Goal: Entertainment & Leisure: Consume media (video, audio)

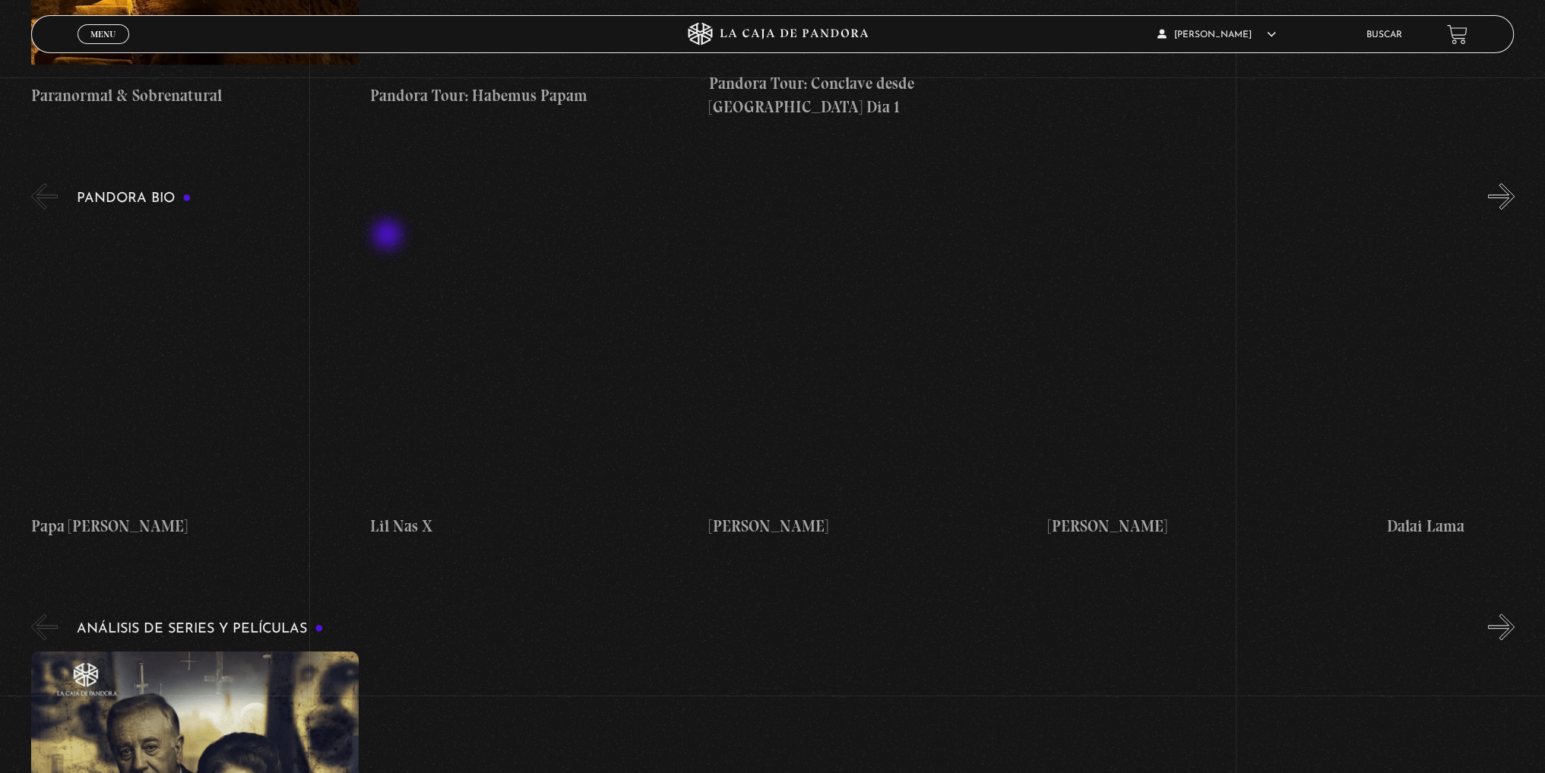
scroll to position [1444, 0]
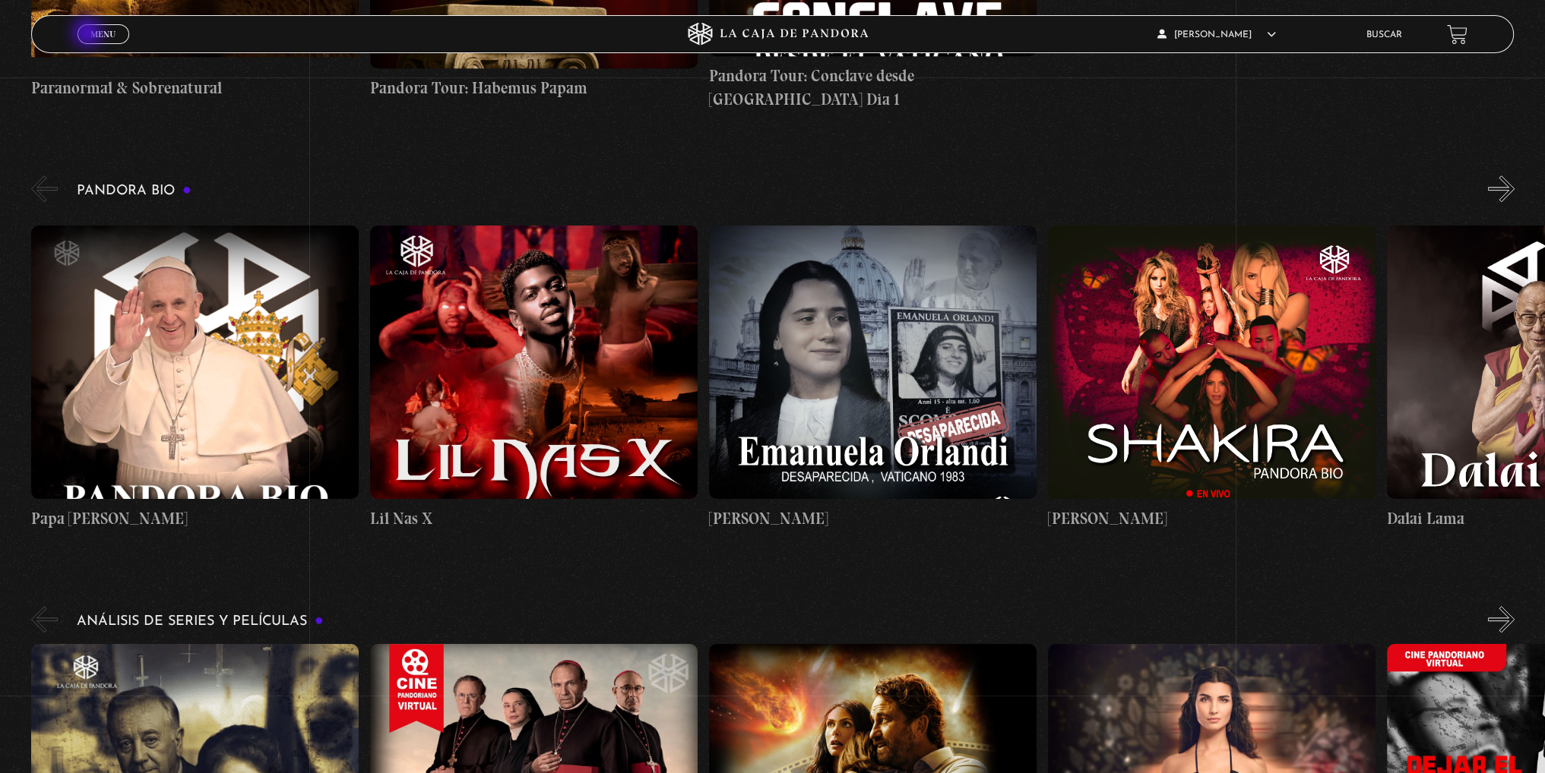
click at [90, 34] on span "Menu" at bounding box center [102, 34] width 25 height 9
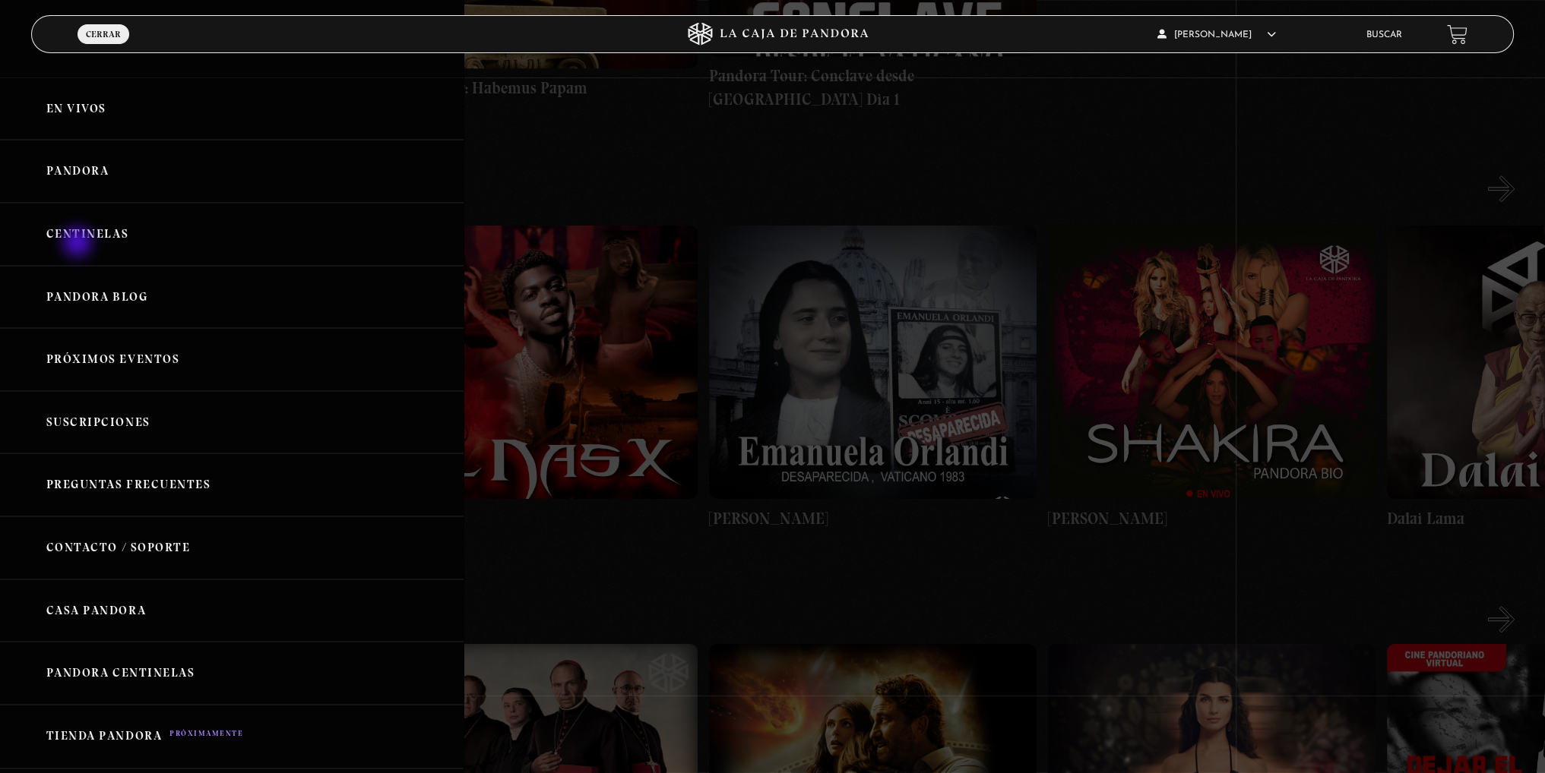
click at [79, 244] on link "Centinelas" at bounding box center [231, 234] width 463 height 63
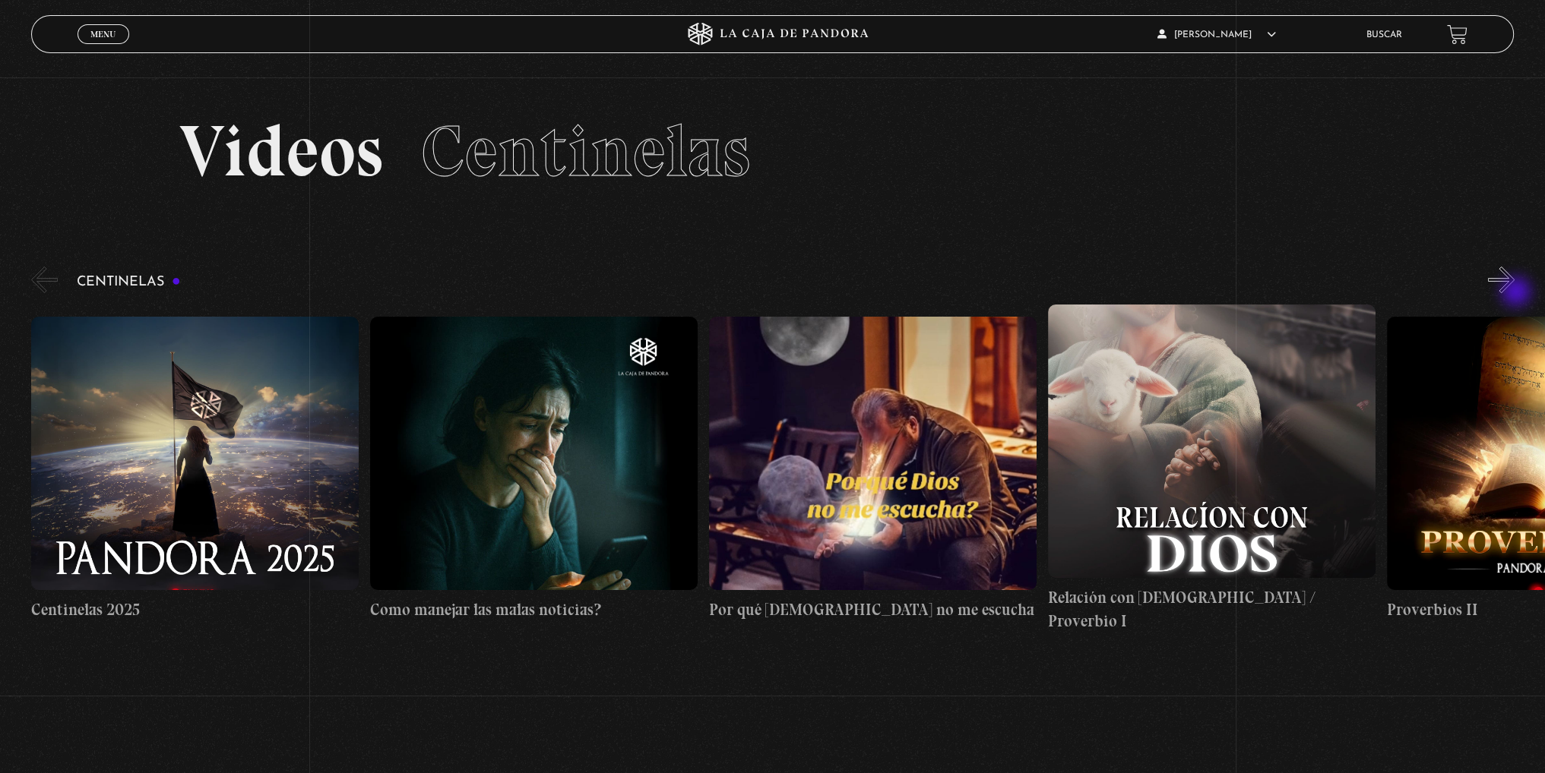
click at [1513, 280] on button "»" at bounding box center [1501, 280] width 27 height 27
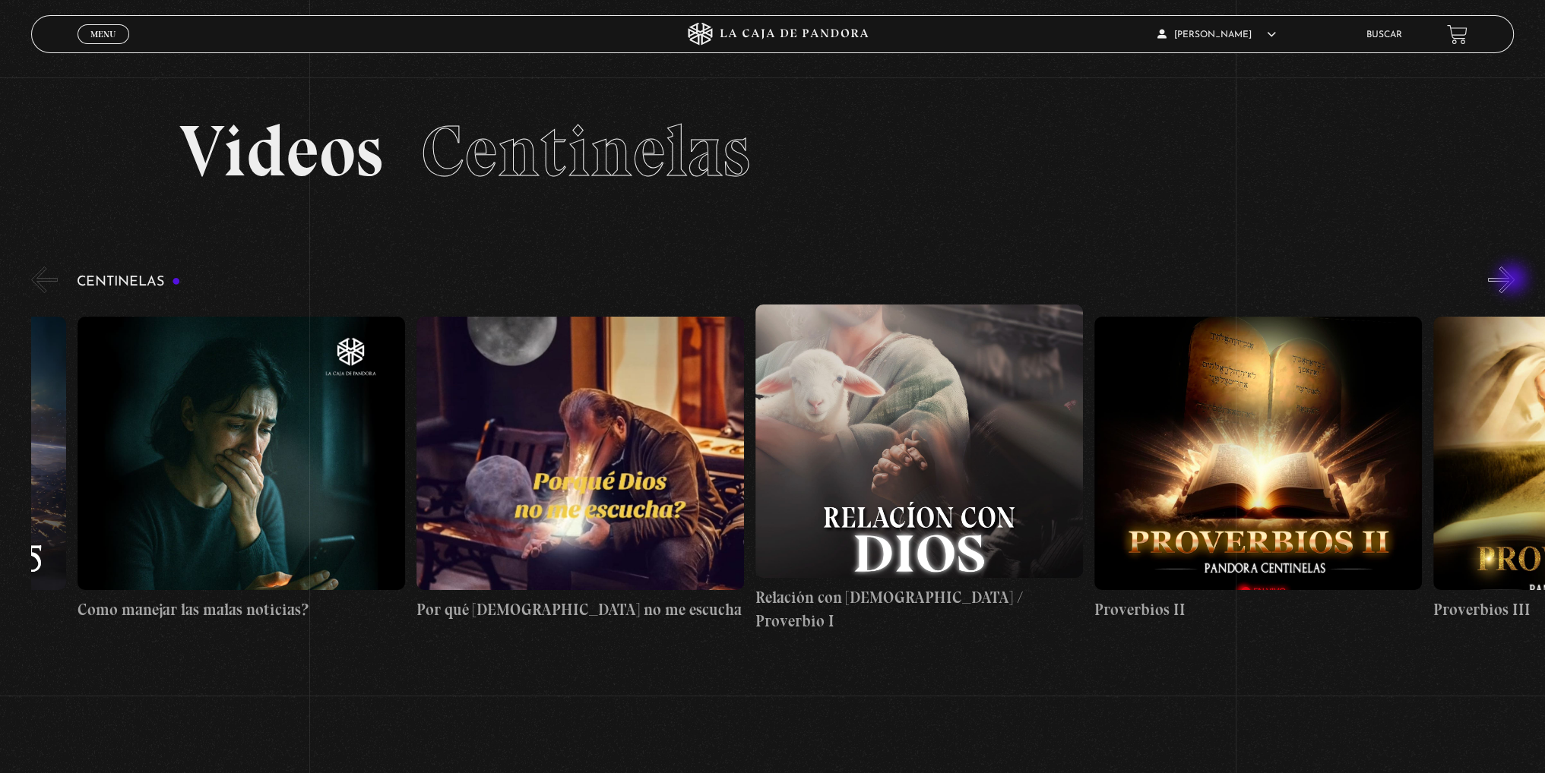
click at [1513, 281] on button "»" at bounding box center [1501, 280] width 27 height 27
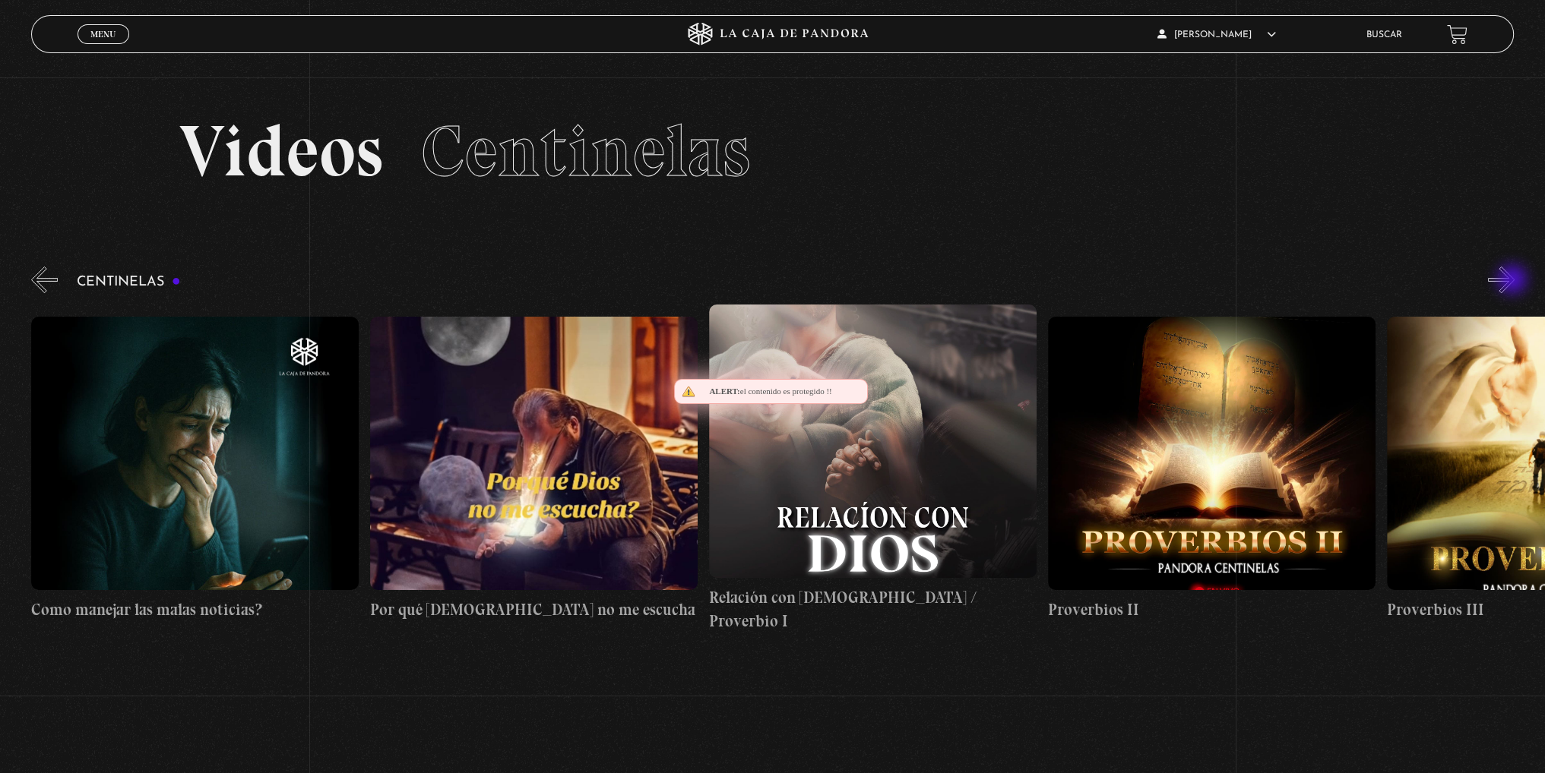
click at [1513, 281] on button "»" at bounding box center [1501, 280] width 27 height 27
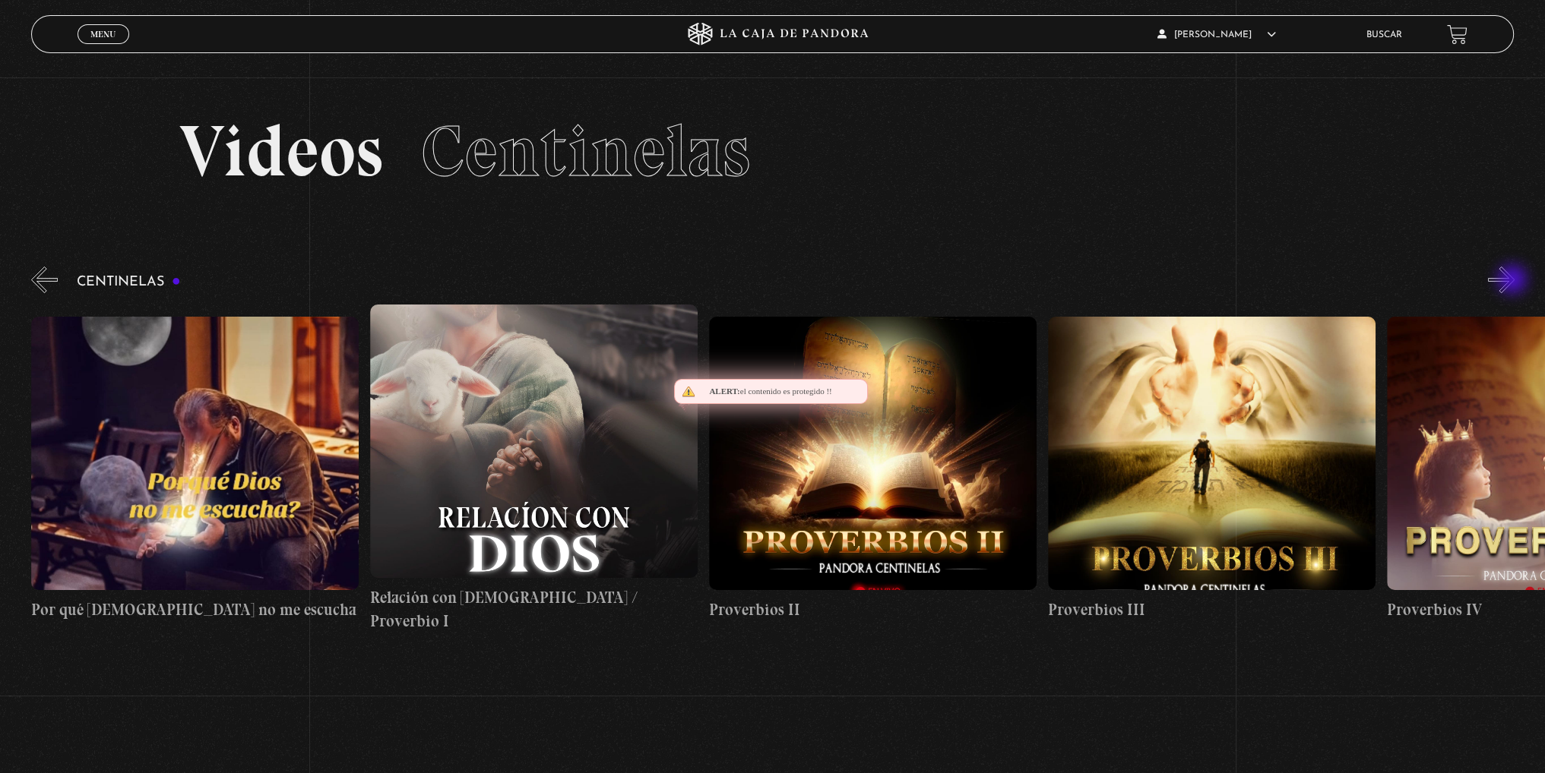
click at [1513, 281] on button "»" at bounding box center [1501, 280] width 27 height 27
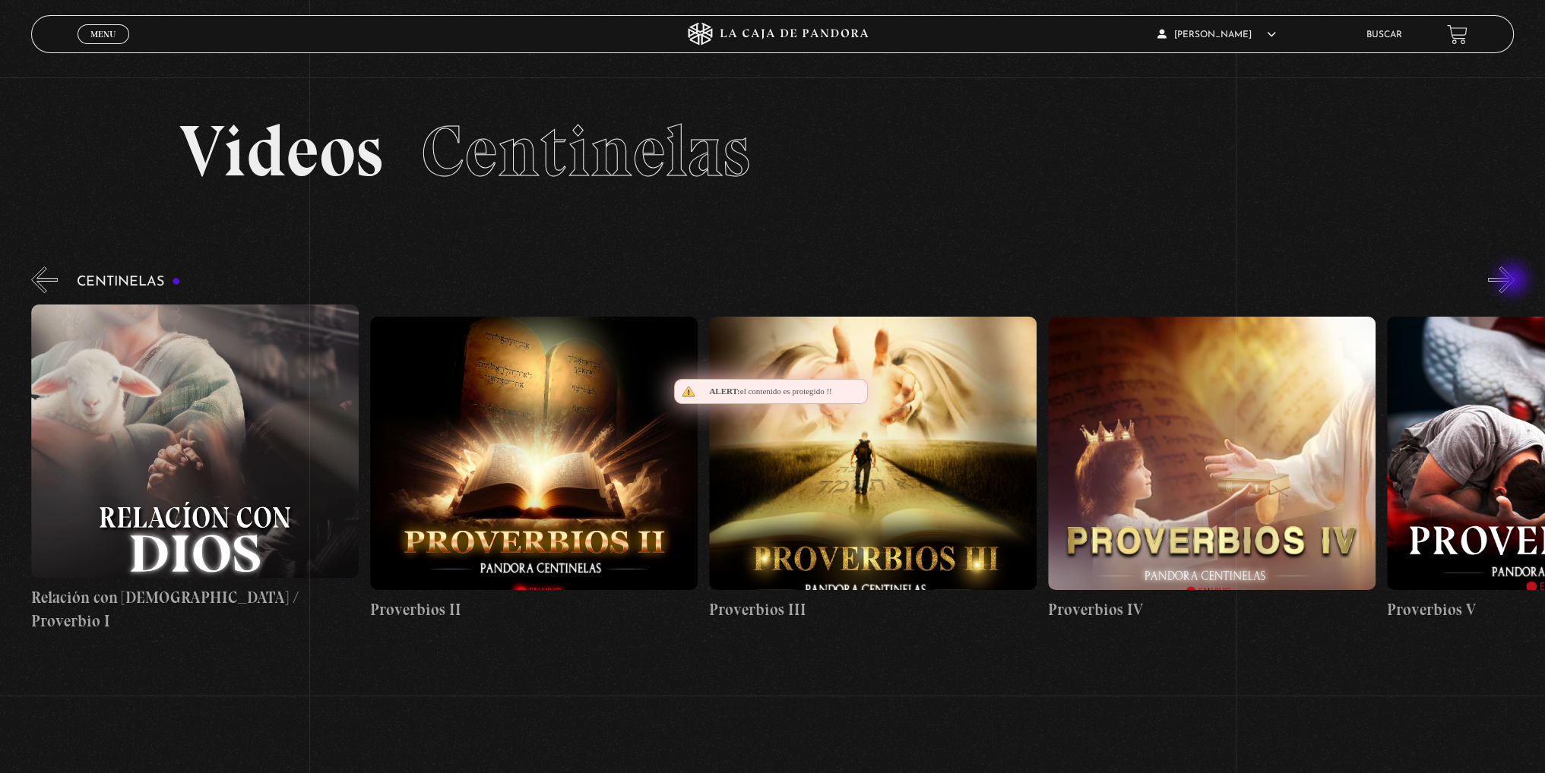
click at [1513, 281] on button "»" at bounding box center [1501, 280] width 27 height 27
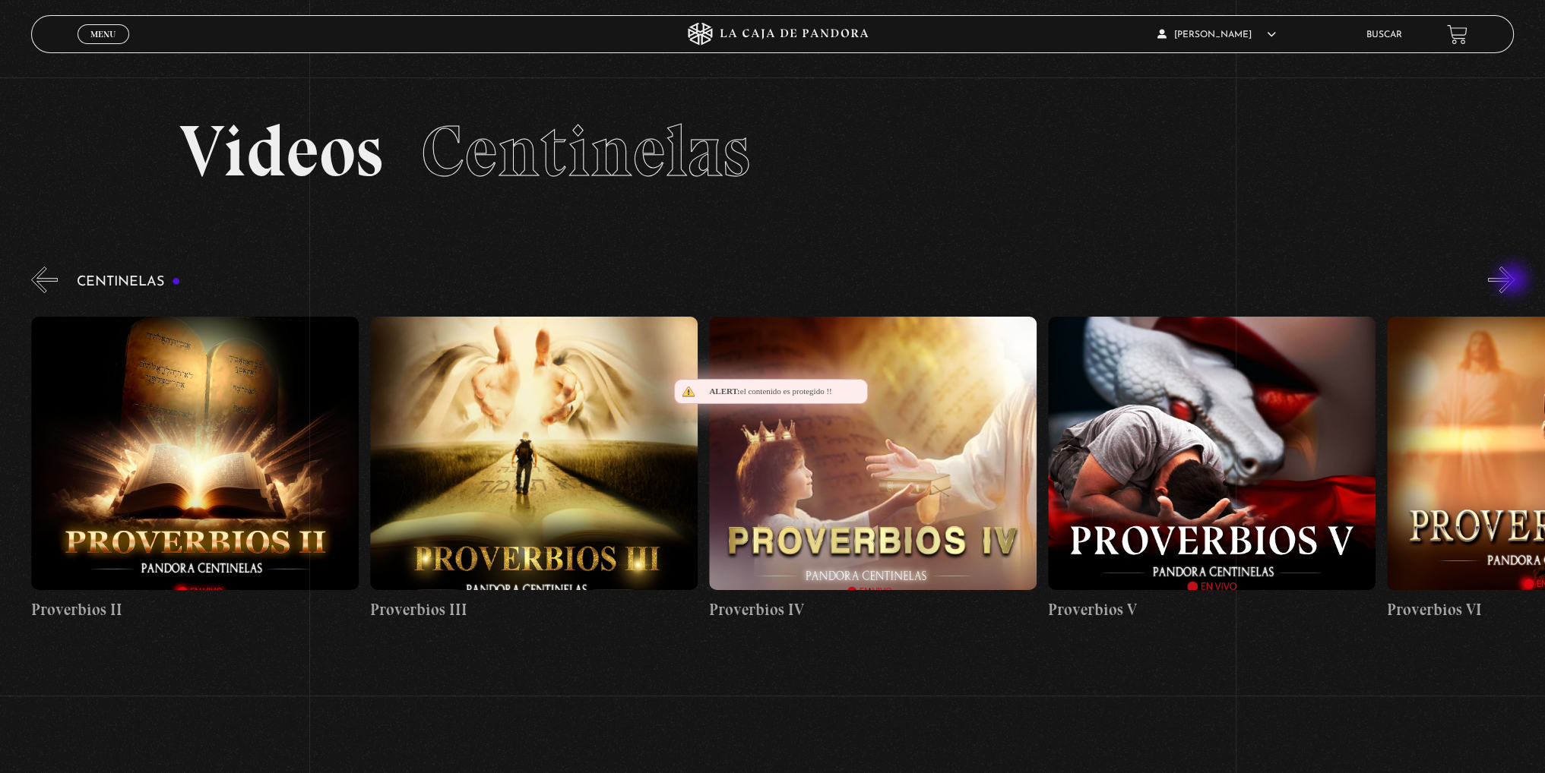
click at [1513, 281] on button "»" at bounding box center [1501, 280] width 27 height 27
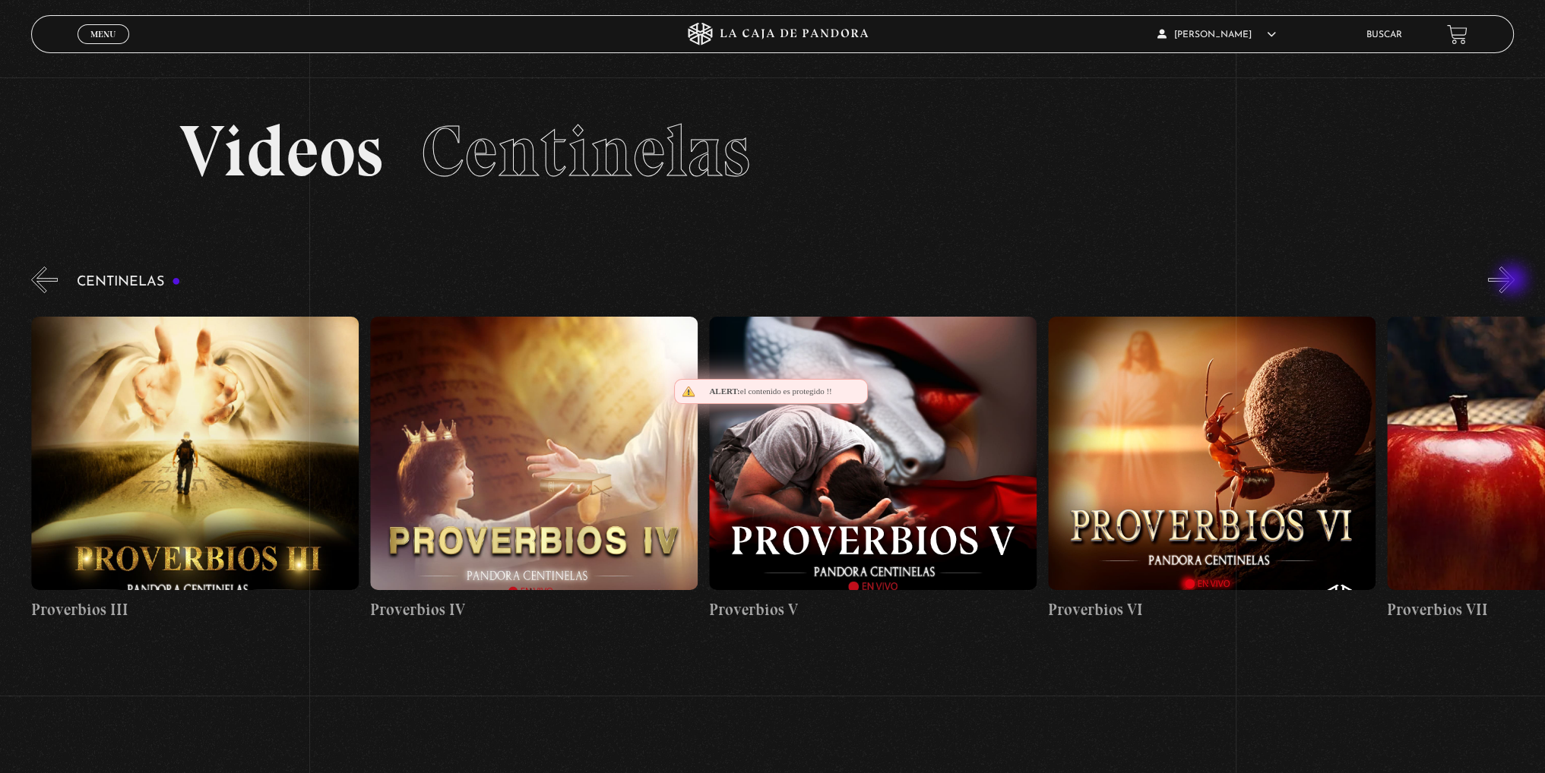
click at [1513, 281] on button "»" at bounding box center [1501, 280] width 27 height 27
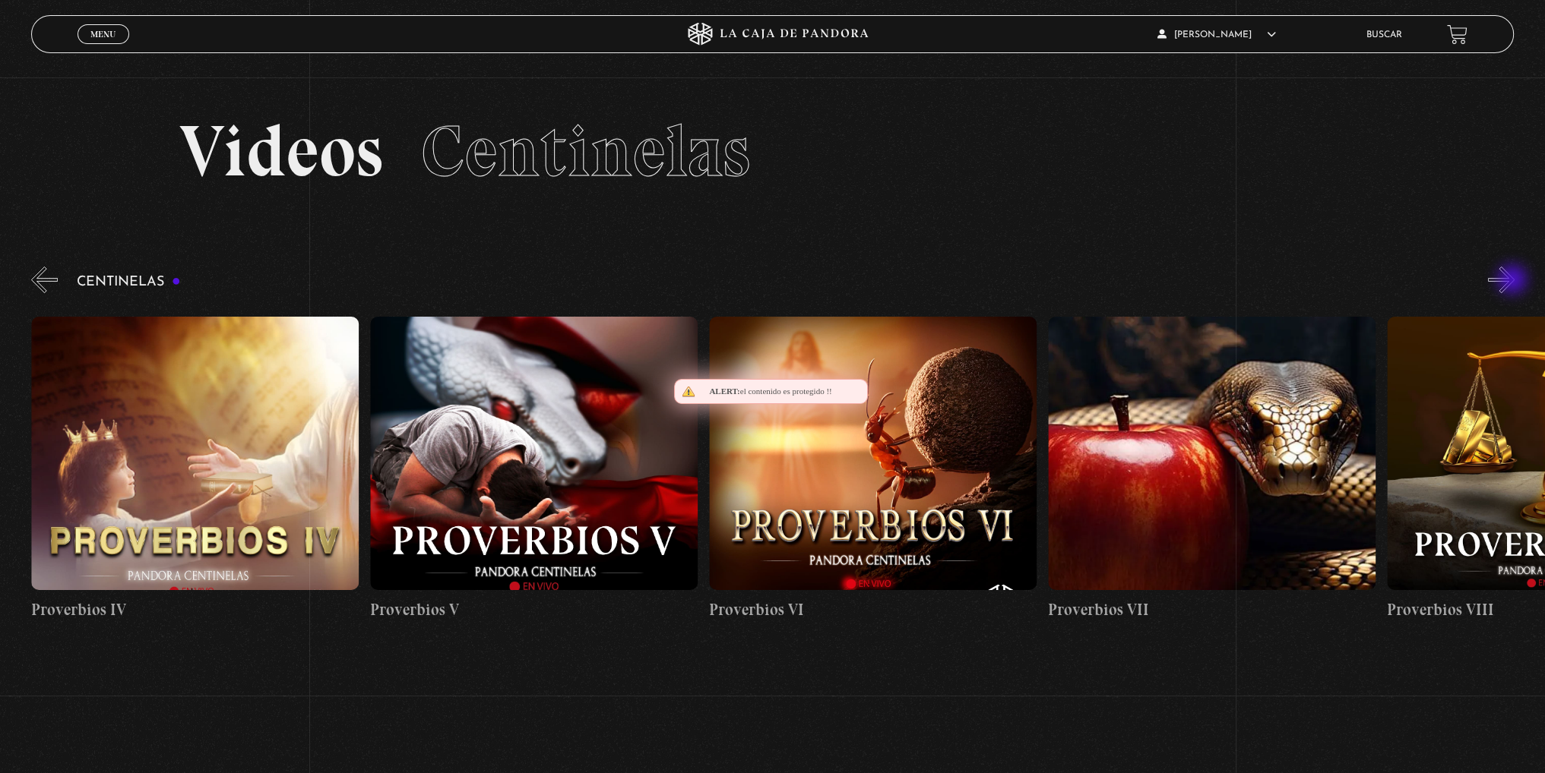
click at [1513, 281] on button "»" at bounding box center [1501, 280] width 27 height 27
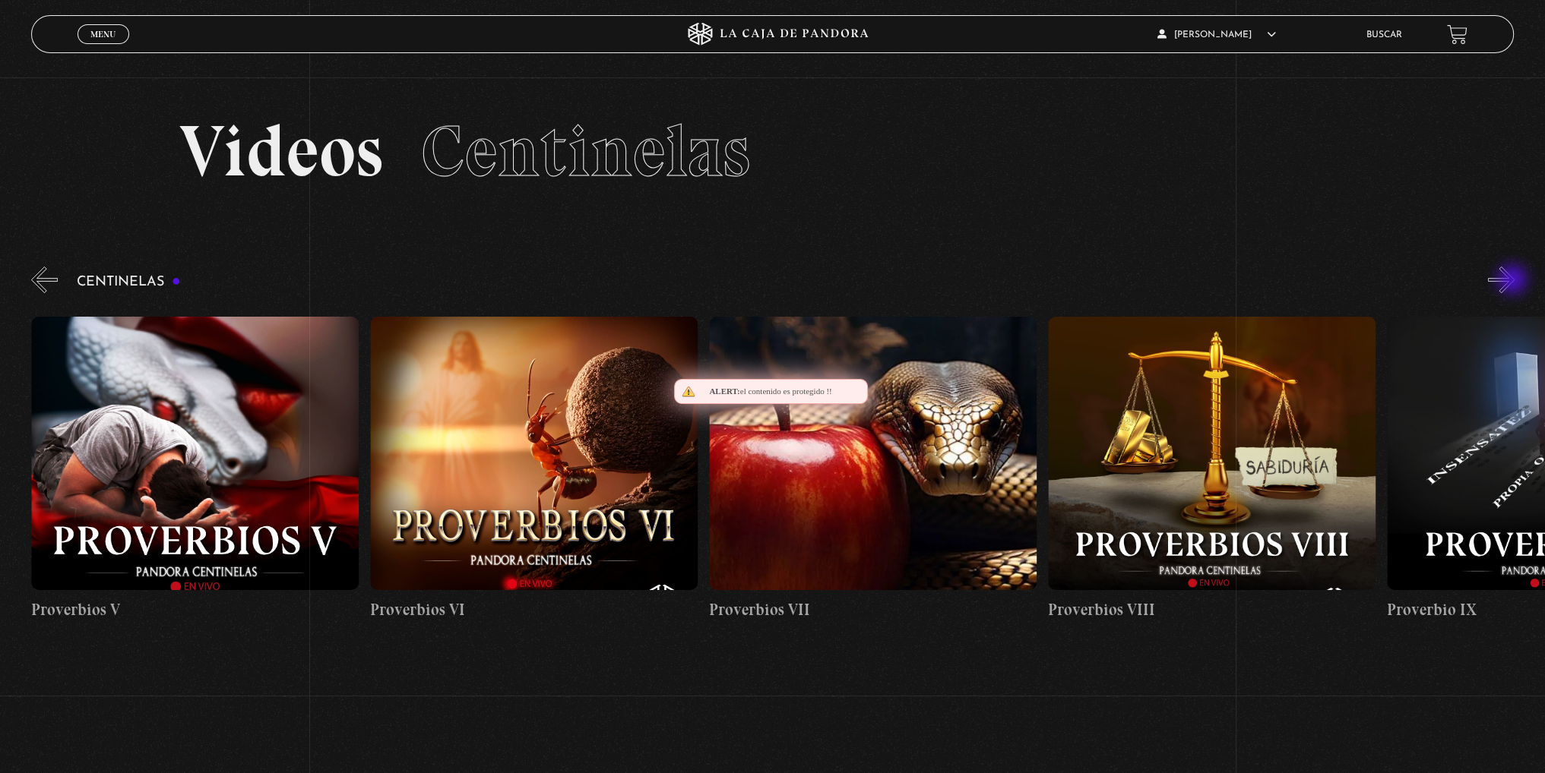
click at [1513, 281] on button "»" at bounding box center [1501, 280] width 27 height 27
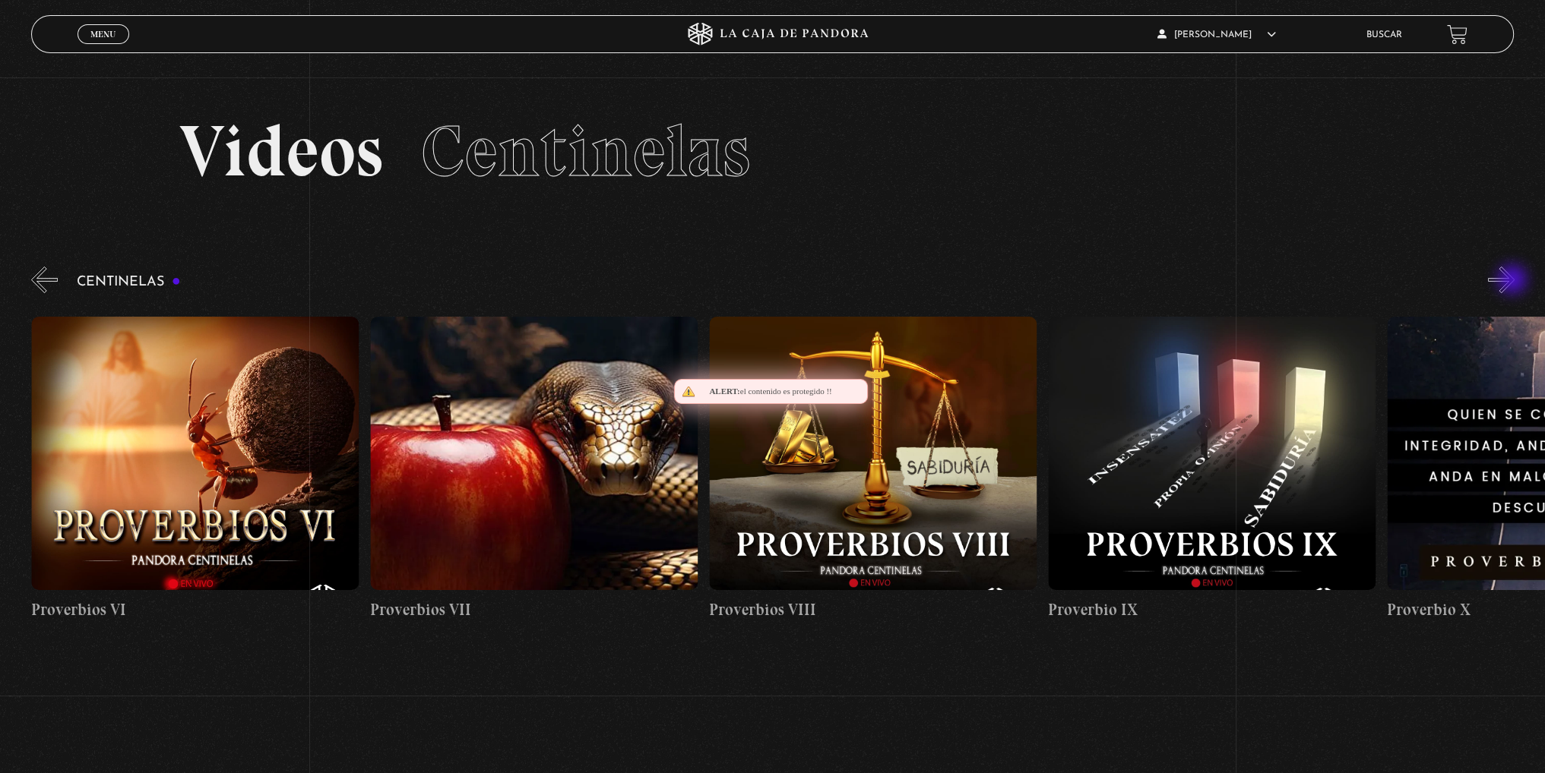
click at [1513, 281] on button "»" at bounding box center [1501, 280] width 27 height 27
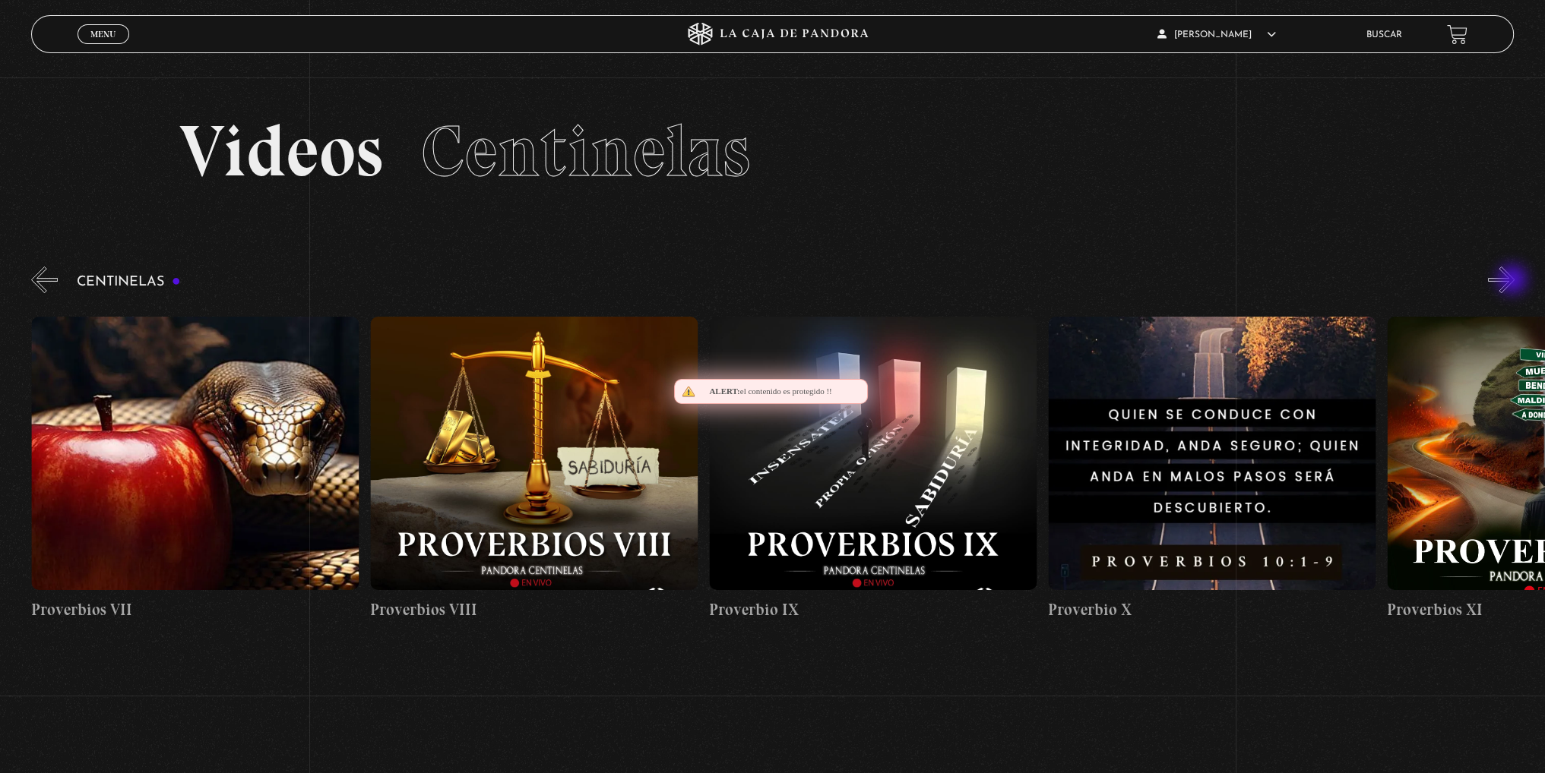
click at [1513, 281] on button "»" at bounding box center [1501, 280] width 27 height 27
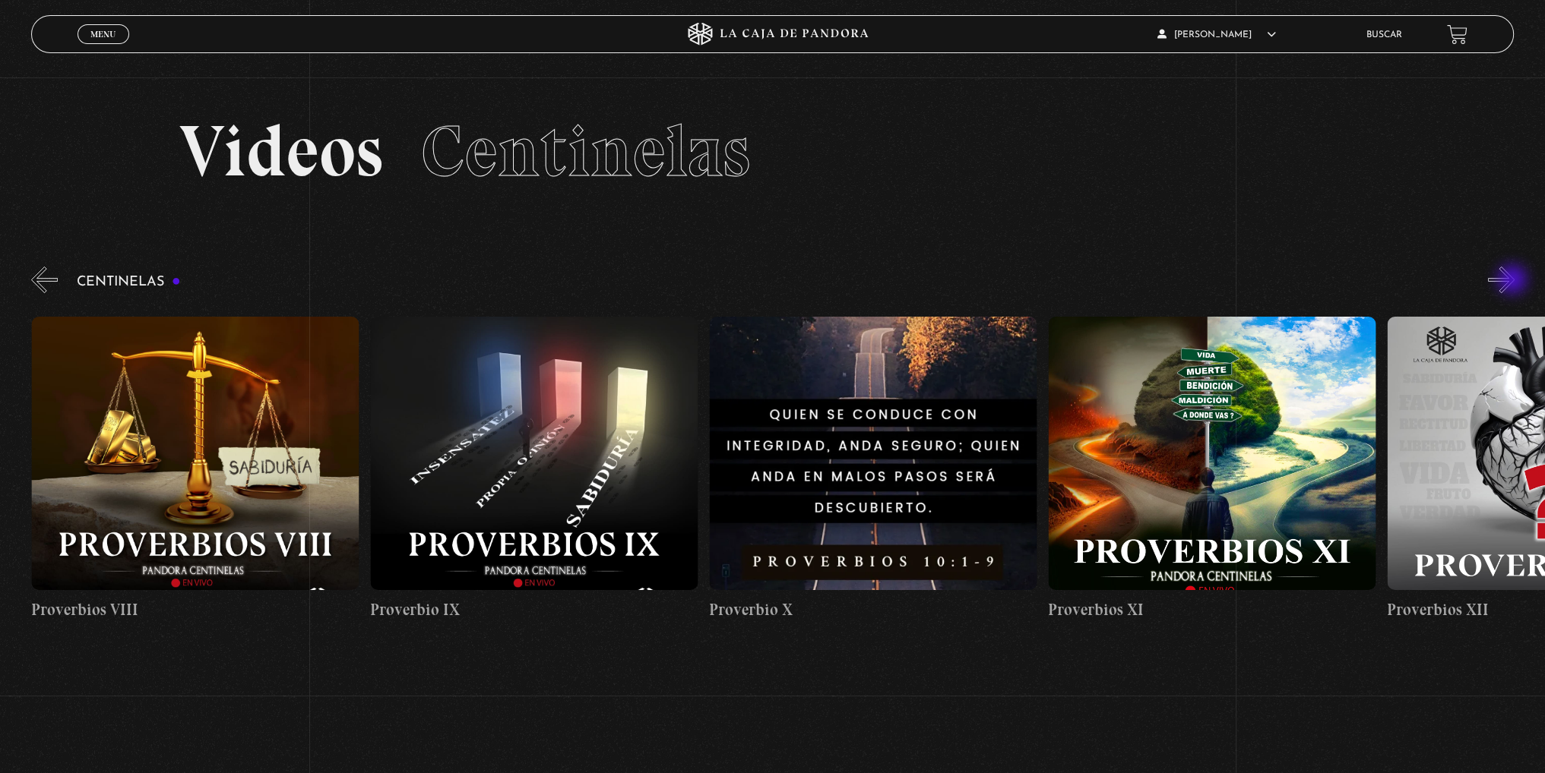
click at [1513, 281] on button "»" at bounding box center [1501, 280] width 27 height 27
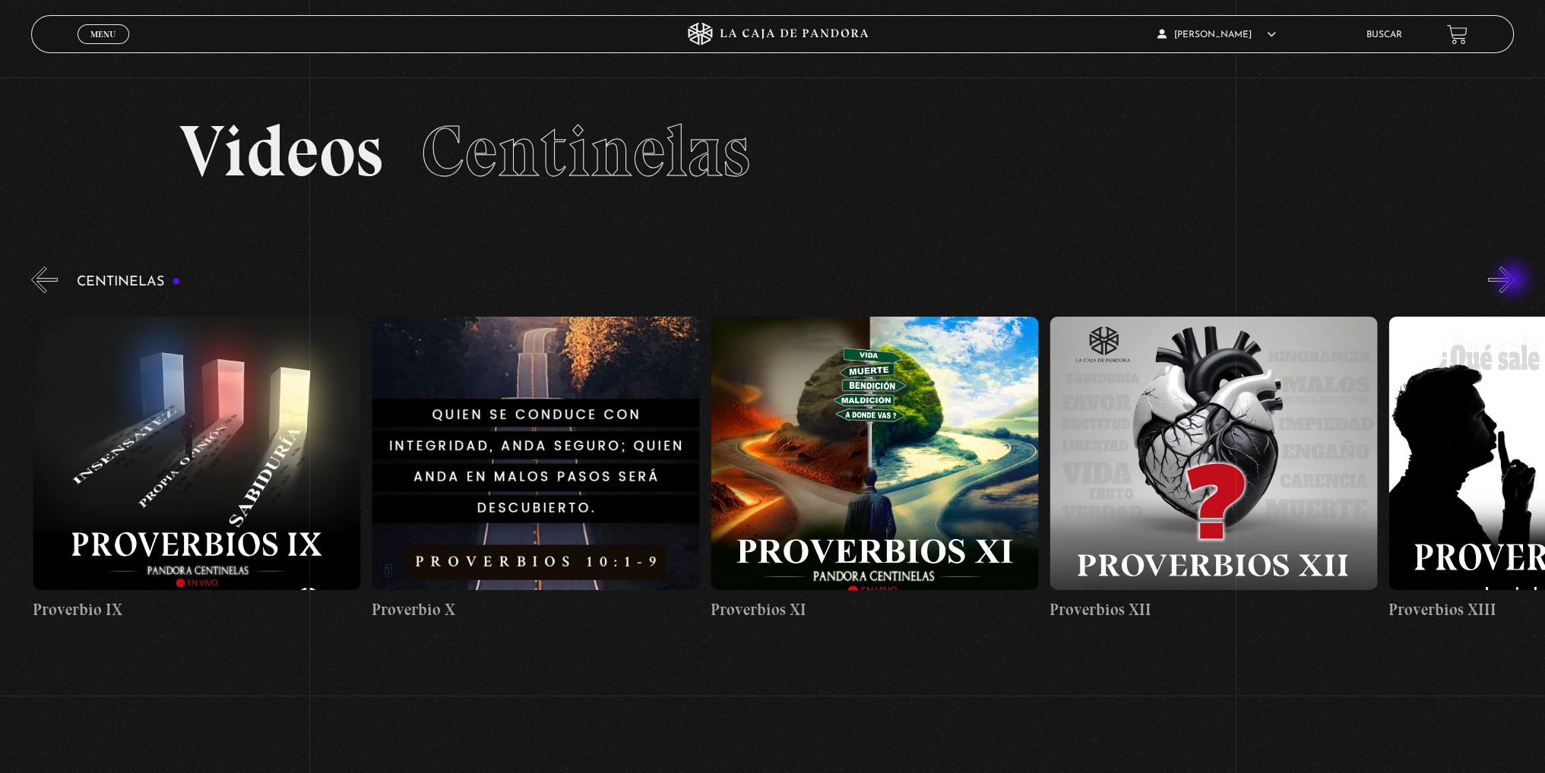
click at [1513, 281] on button "»" at bounding box center [1501, 280] width 27 height 27
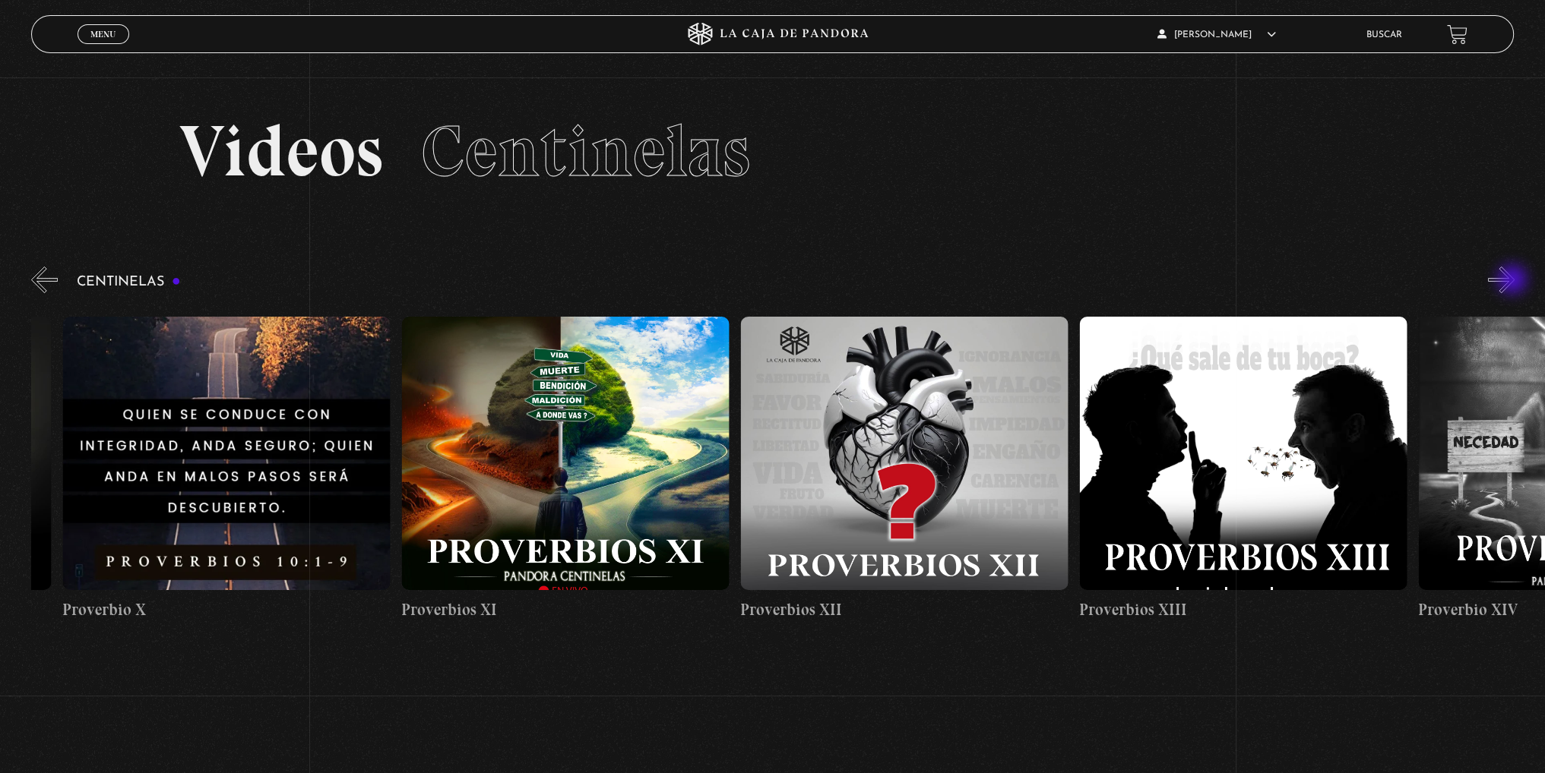
click at [1513, 281] on button "»" at bounding box center [1501, 280] width 27 height 27
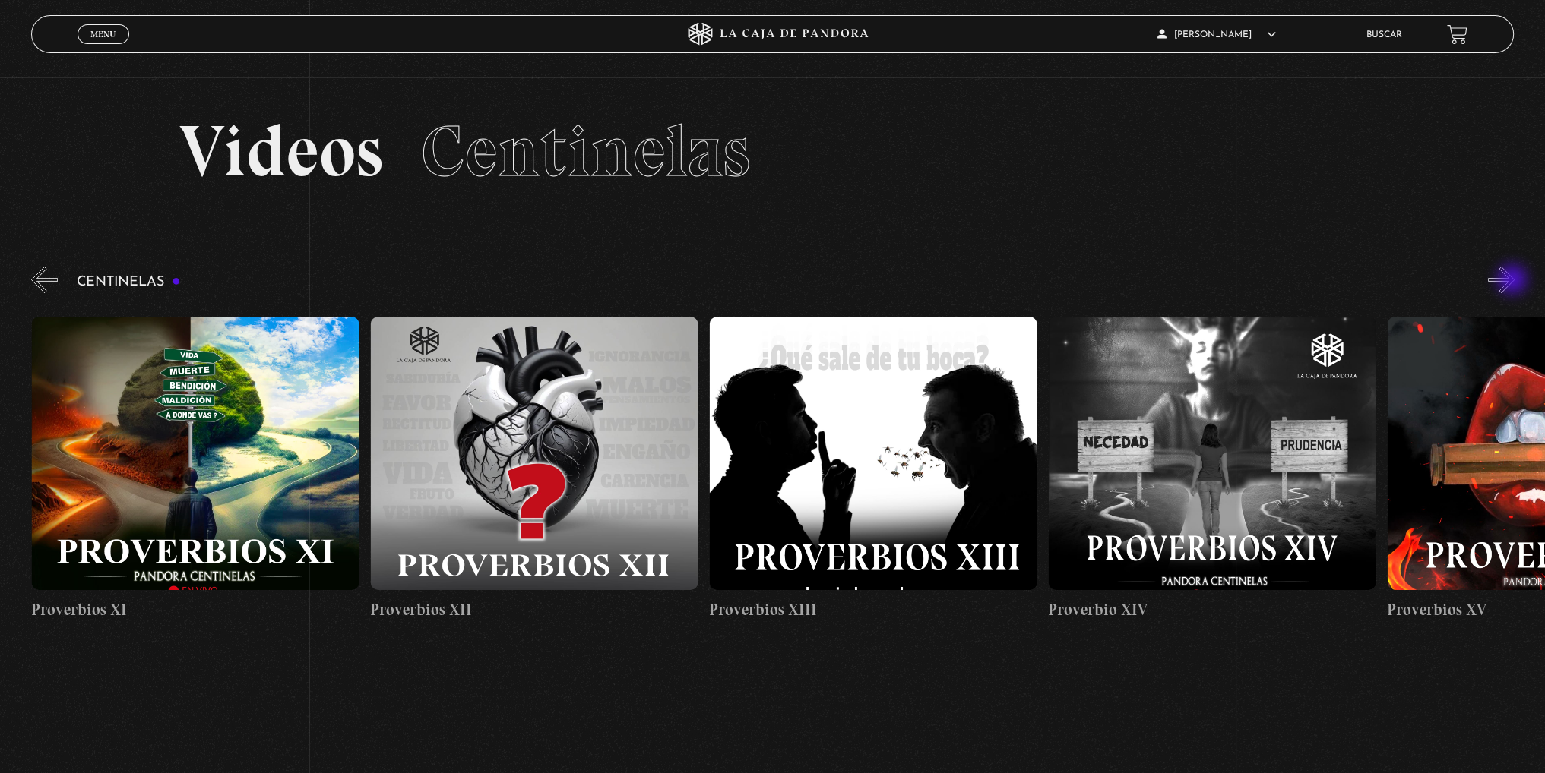
scroll to position [0, 4405]
click at [1148, 450] on figure at bounding box center [1211, 454] width 327 height 274
click at [1143, 478] on figure at bounding box center [1211, 454] width 327 height 274
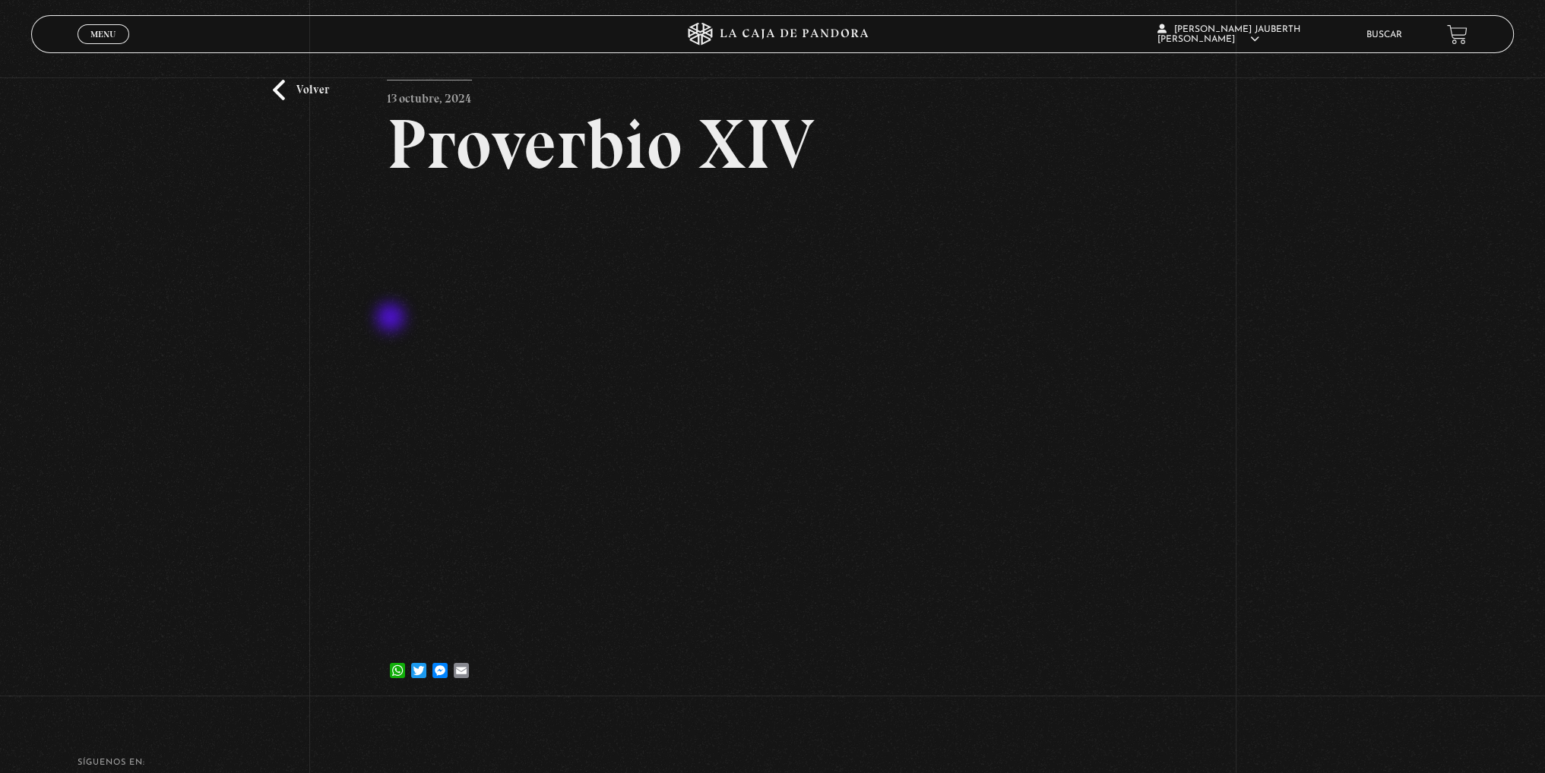
scroll to position [76, 0]
